Goal: Register for event/course

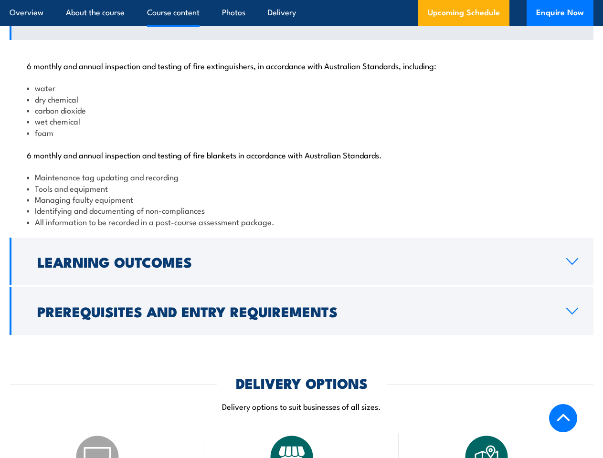
click at [301, 0] on article "Overview About the course Course content Photos Delivery Upcoming Schedule Enqu…" at bounding box center [302, 13] width 584 height 26
click at [301, 268] on h2 "Learning Outcomes" at bounding box center [293, 261] width 513 height 12
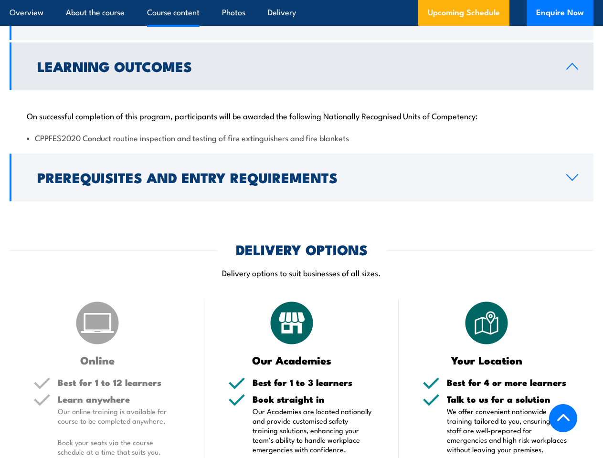
click at [301, 319] on article "DELIVERY OPTIONS Delivery options to suit businesses of all sizes. Online Best …" at bounding box center [302, 412] width 584 height 339
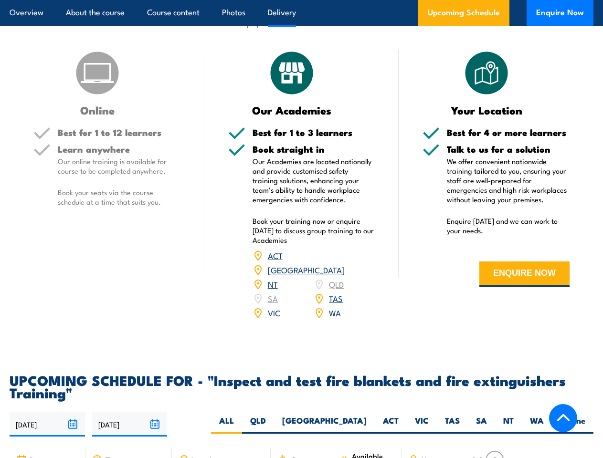
click at [301, 0] on article "Overview About the course Course content Photos Delivery Upcoming Schedule Enqu…" at bounding box center [302, 13] width 584 height 26
click at [47, 417] on input "[DATE]" at bounding box center [47, 424] width 75 height 24
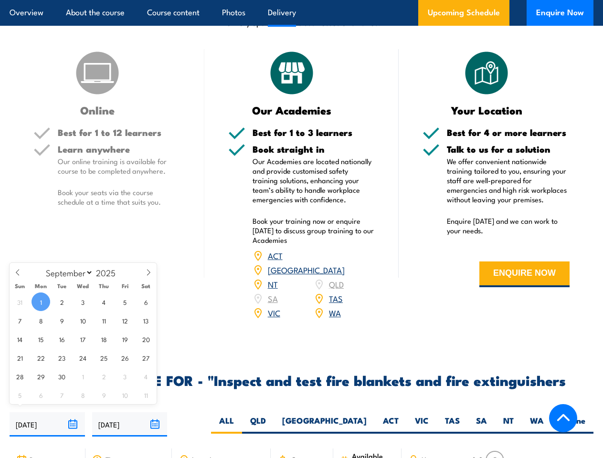
click at [130, 417] on input "[DATE]" at bounding box center [129, 424] width 75 height 24
